Goal: Check status

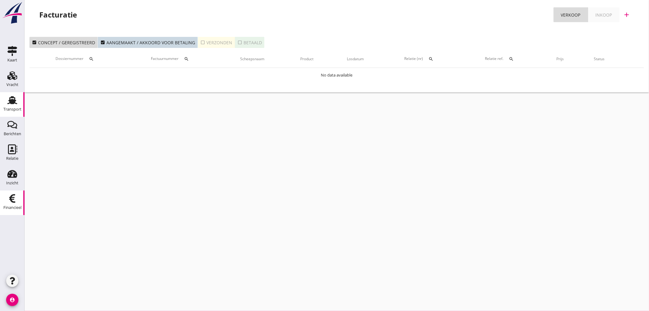
click at [10, 105] on div "Transport" at bounding box center [12, 109] width 18 height 9
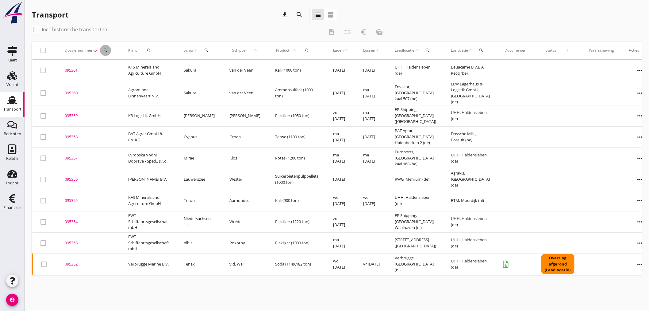
drag, startPoint x: 105, startPoint y: 52, endPoint x: 109, endPoint y: 67, distance: 15.6
click at [106, 52] on icon "search" at bounding box center [105, 50] width 5 height 5
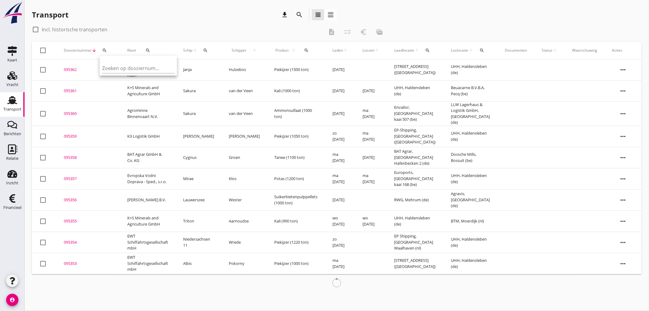
click at [114, 72] on input "Zoeken op dossiernummer..." at bounding box center [134, 68] width 64 height 10
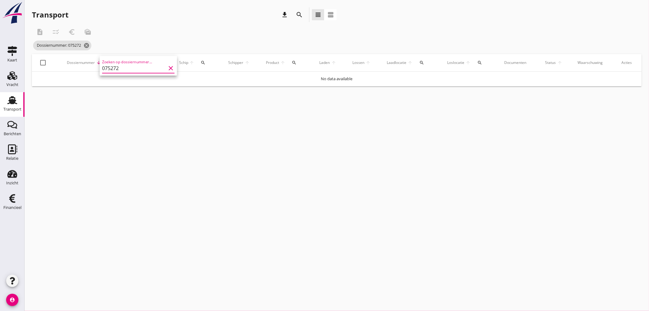
type input "075272"
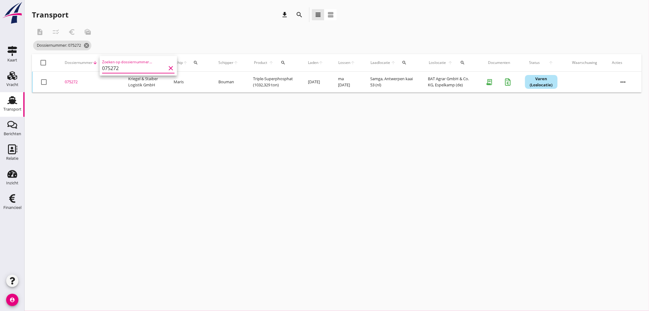
click at [74, 81] on div "075272" at bounding box center [89, 82] width 49 height 6
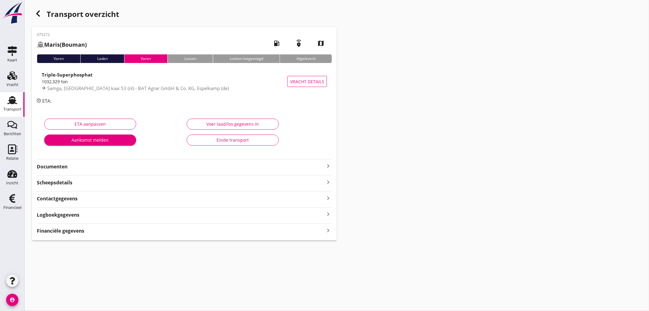
click at [177, 231] on div "Financiële gegevens keyboard_arrow_right" at bounding box center [184, 230] width 295 height 8
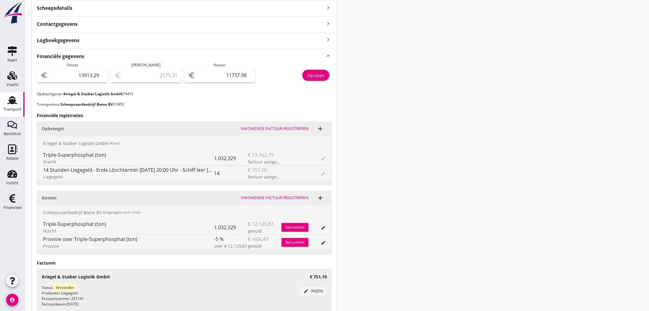
scroll to position [172, 0]
